Goal: Transaction & Acquisition: Purchase product/service

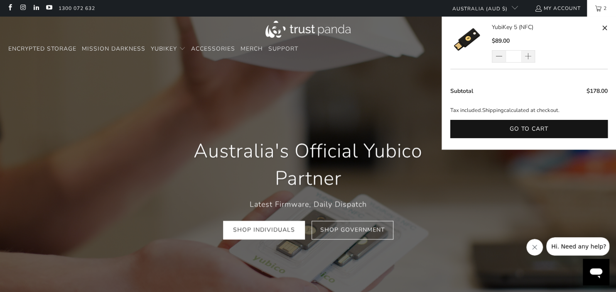
click at [607, 6] on span "2" at bounding box center [604, 8] width 7 height 17
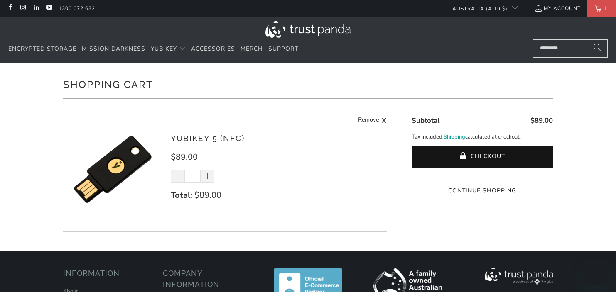
click at [567, 8] on link "My Account" at bounding box center [557, 8] width 46 height 9
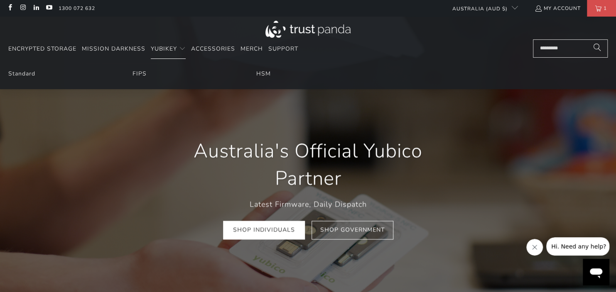
click at [41, 73] on li "Standard" at bounding box center [59, 73] width 103 height 9
click at [36, 73] on li "Standard" at bounding box center [59, 73] width 103 height 9
click at [29, 74] on link "Standard" at bounding box center [21, 74] width 27 height 8
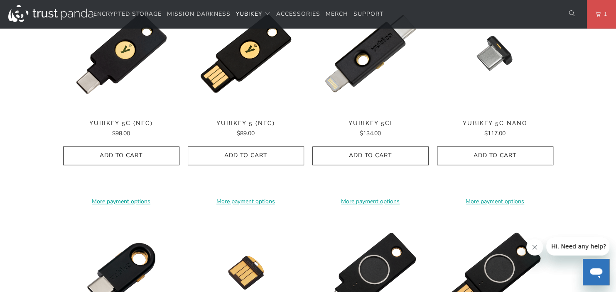
scroll to position [452, 0]
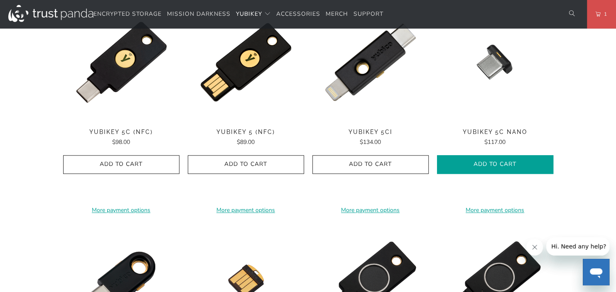
click at [490, 167] on icon "button" at bounding box center [494, 164] width 13 height 13
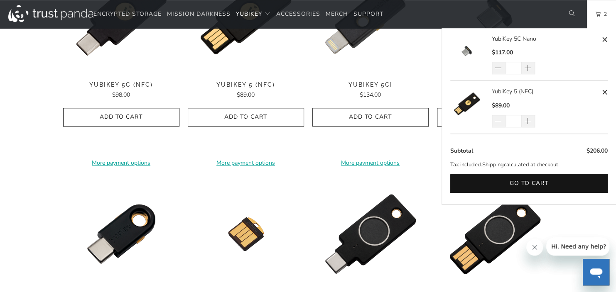
scroll to position [0, 0]
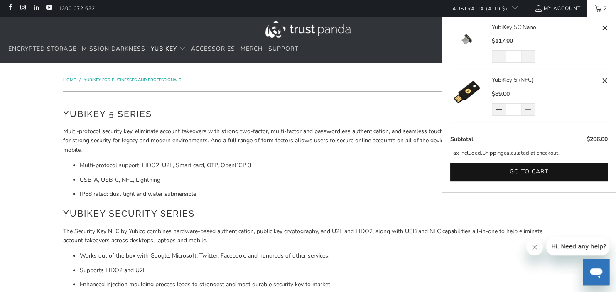
click at [598, 7] on link "2" at bounding box center [601, 8] width 29 height 17
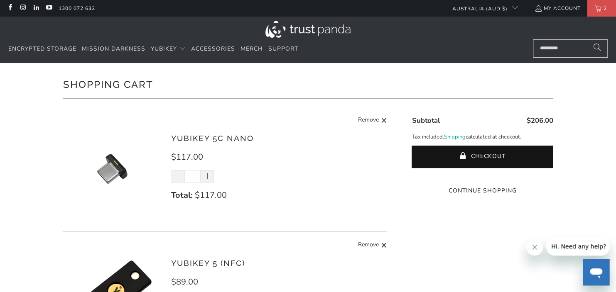
click at [482, 179] on shop-pay-wallet-button at bounding box center [481, 175] width 2 height 8
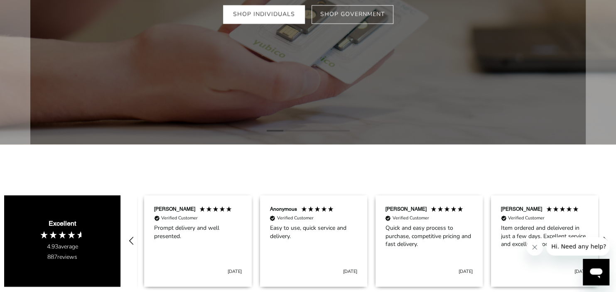
scroll to position [0, 113]
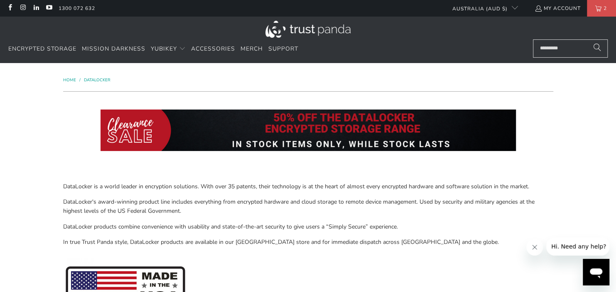
click at [385, 130] on img at bounding box center [307, 131] width 415 height 42
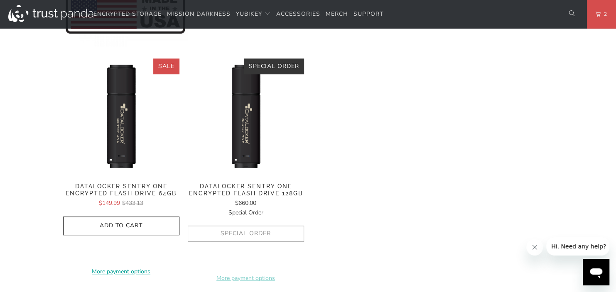
scroll to position [277, 0]
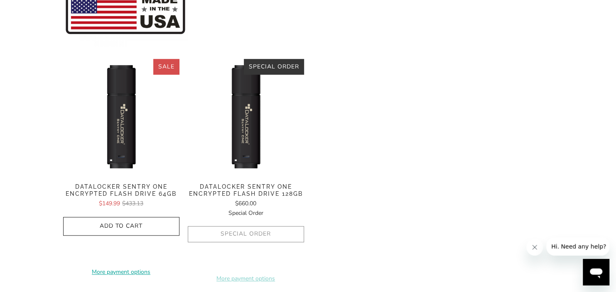
click at [149, 193] on span "Datalocker Sentry One Encrypted Flash Drive 64GB" at bounding box center [121, 191] width 116 height 14
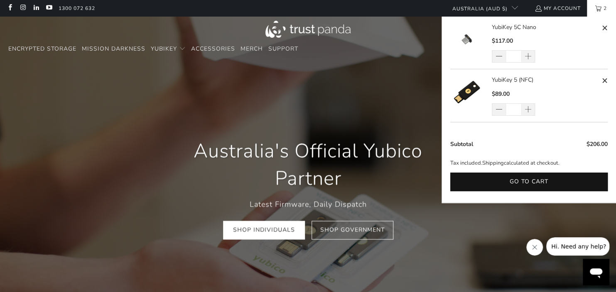
click at [600, 10] on link "2" at bounding box center [601, 8] width 29 height 17
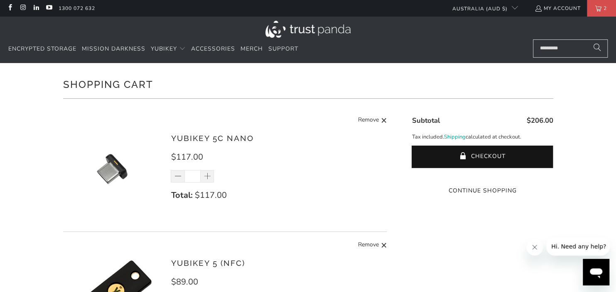
click at [568, 132] on div "Shopping Cart There are no items in your cart. Continue Shopping YubiKey 5C Nan…" at bounding box center [308, 219] width 616 height 313
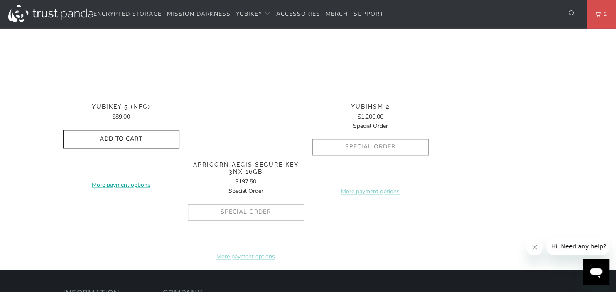
scroll to position [627, 0]
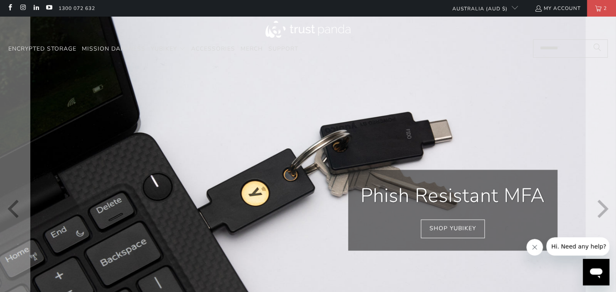
scroll to position [0, 346]
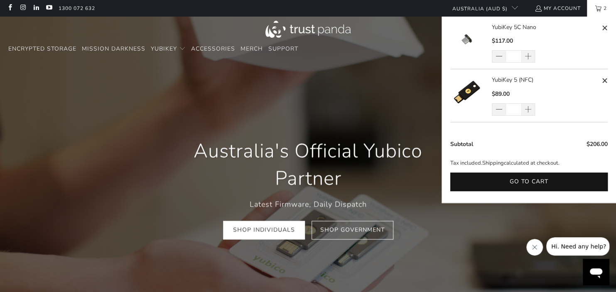
click at [554, 16] on ul "Currency Australia (AUD $) Australia (AUD $) Austria (EUR €) Belgium (EUR €) Ca…" at bounding box center [513, 8] width 144 height 17
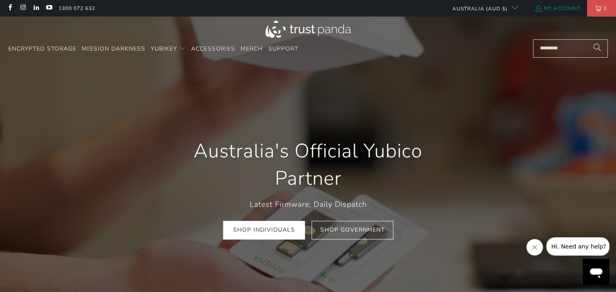
click at [558, 8] on link "My Account" at bounding box center [557, 8] width 46 height 9
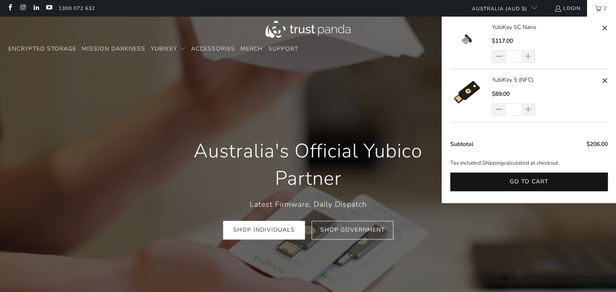
click at [593, 4] on link "2" at bounding box center [601, 8] width 29 height 17
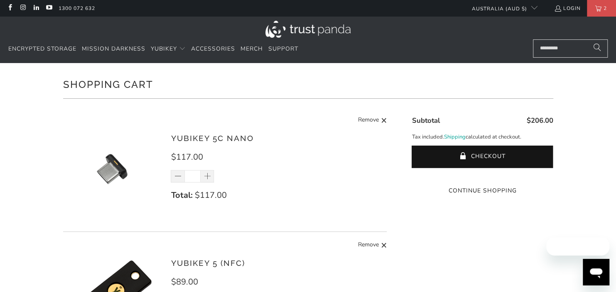
click at [482, 177] on shop-pay-wallet-button at bounding box center [481, 175] width 2 height 8
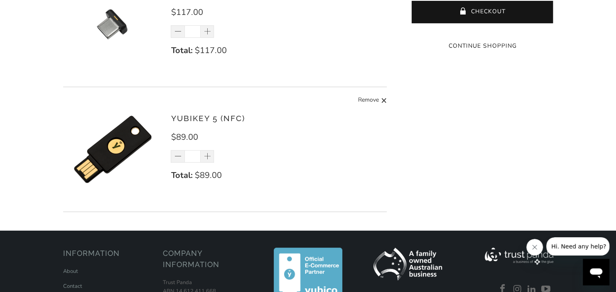
scroll to position [229, 0]
